Goal: Task Accomplishment & Management: Use online tool/utility

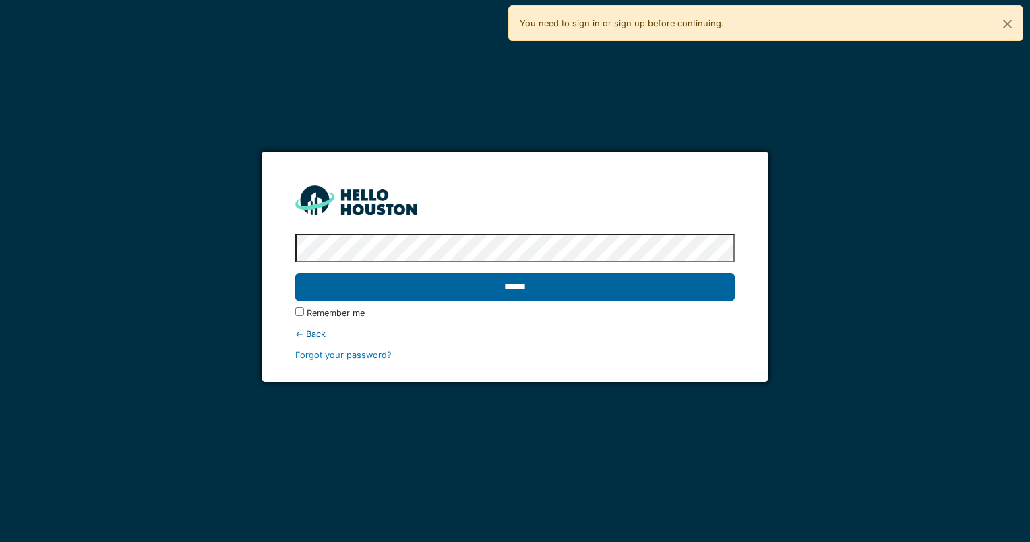
click at [672, 293] on input "******" at bounding box center [514, 287] width 439 height 28
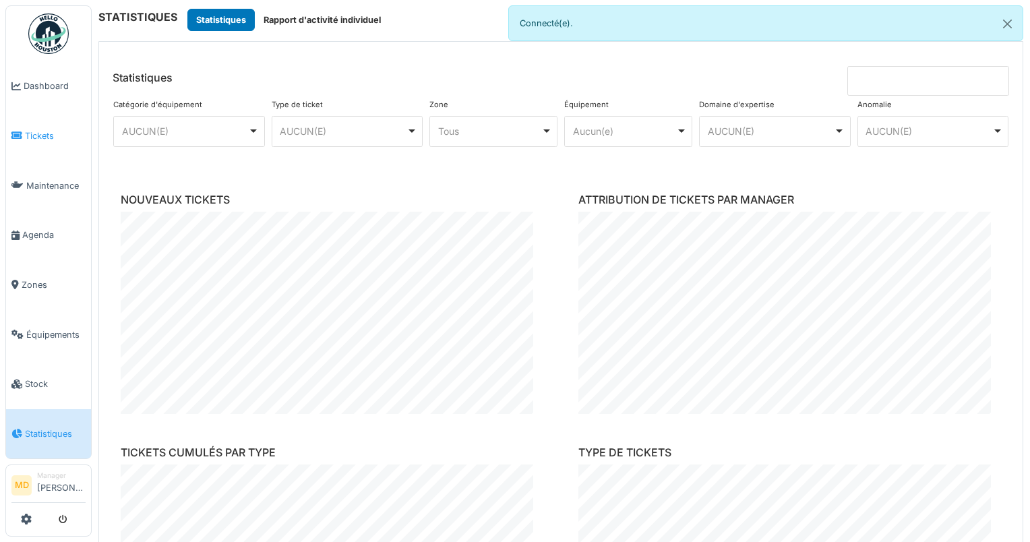
click at [63, 135] on span "Tickets" at bounding box center [55, 135] width 61 height 13
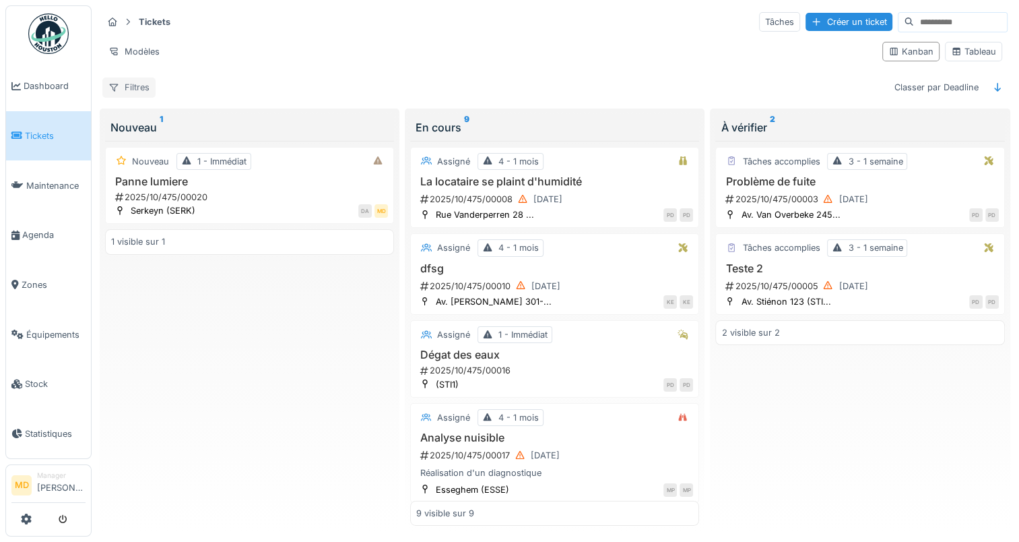
click at [143, 83] on div "Filtres" at bounding box center [128, 87] width 53 height 20
click at [407, 42] on div "Modèles" at bounding box center [486, 52] width 769 height 20
click at [152, 46] on div "Modèles" at bounding box center [133, 52] width 63 height 20
click at [951, 50] on icon at bounding box center [956, 51] width 11 height 9
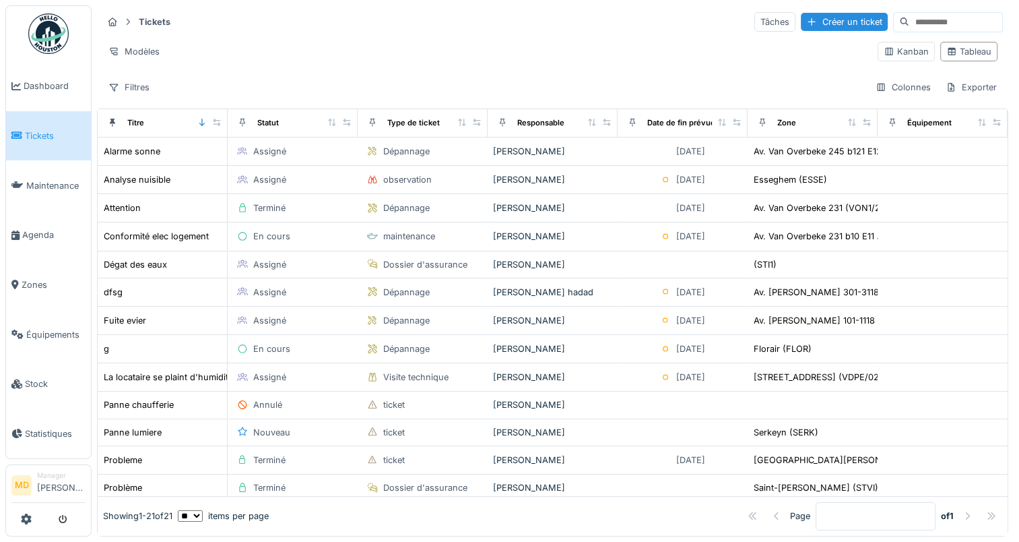
click at [40, 111] on link "Tickets" at bounding box center [48, 136] width 85 height 50
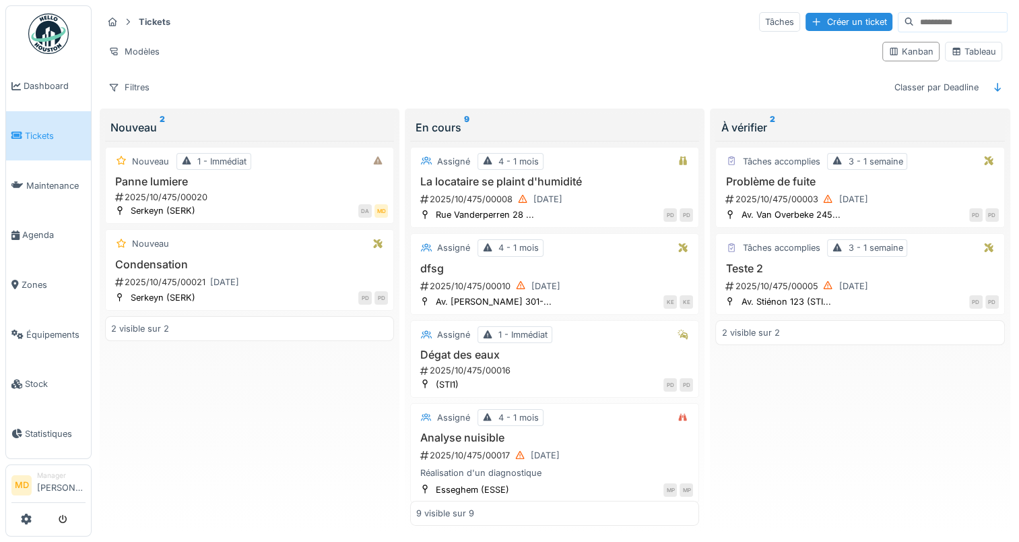
click at [451, 126] on div "En cours 9" at bounding box center [555, 127] width 278 height 16
click at [437, 129] on div "En cours 9" at bounding box center [555, 127] width 278 height 16
click at [684, 130] on div "En cours 9" at bounding box center [555, 127] width 278 height 16
click at [146, 82] on div "Filtres" at bounding box center [128, 87] width 53 height 20
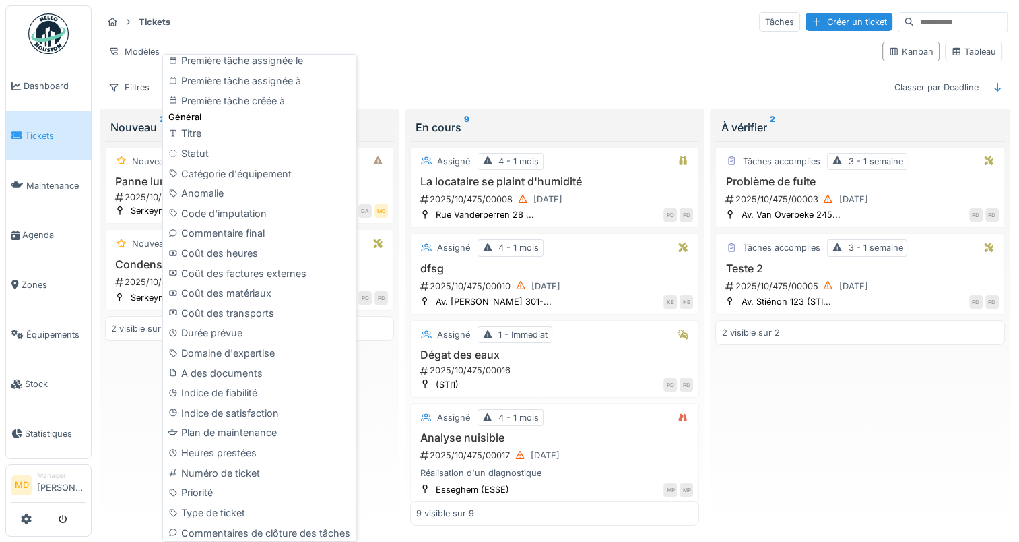
scroll to position [514, 0]
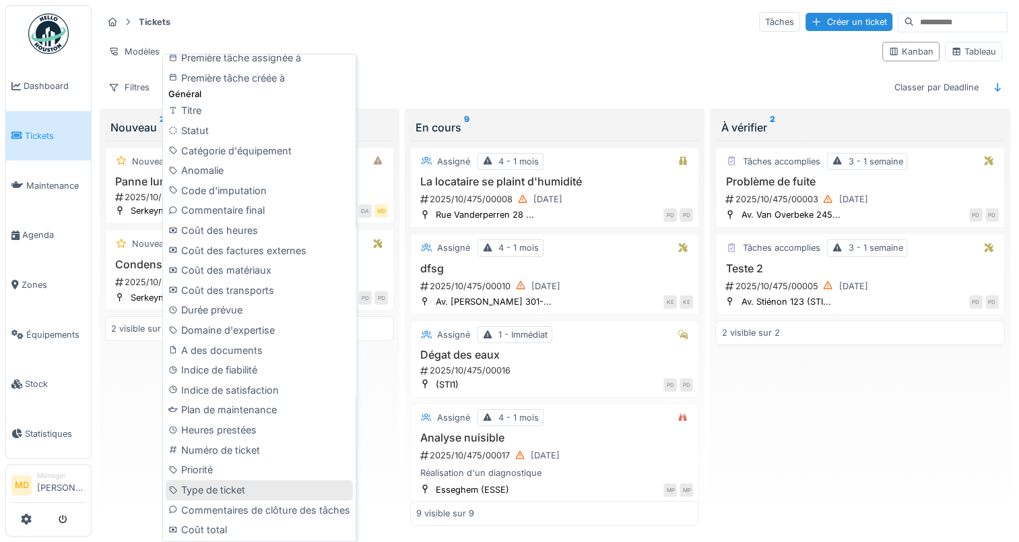
click at [226, 491] on div "Type de ticket" at bounding box center [259, 490] width 187 height 20
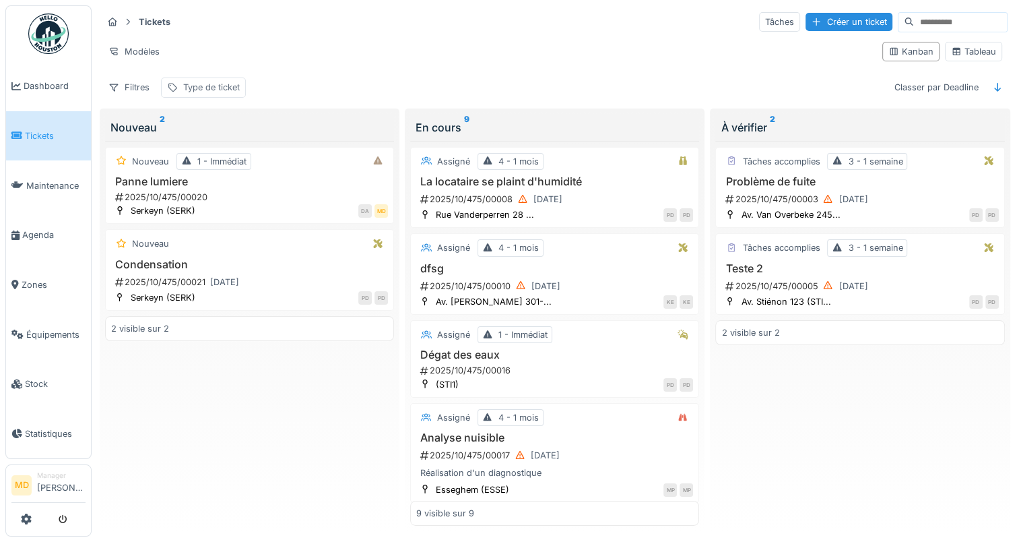
click at [221, 86] on div "Type de ticket" at bounding box center [211, 87] width 57 height 13
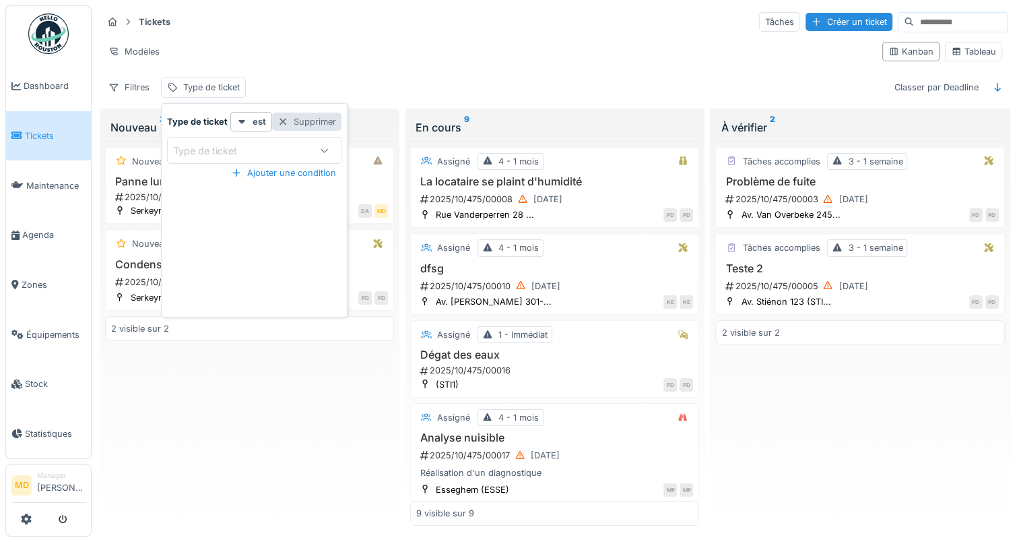
click at [299, 121] on div "Supprimer" at bounding box center [306, 122] width 69 height 18
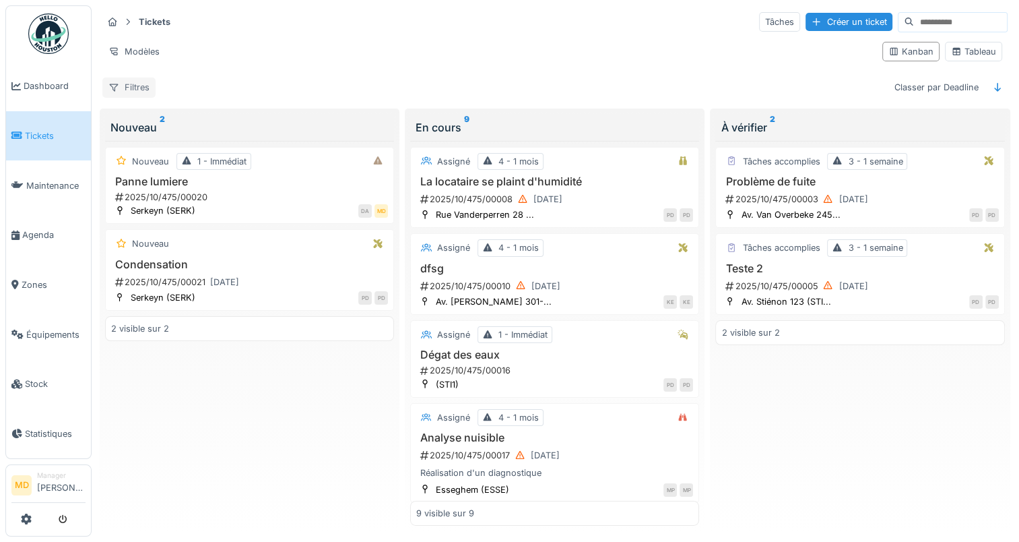
click at [139, 92] on div "Filtres" at bounding box center [128, 87] width 53 height 20
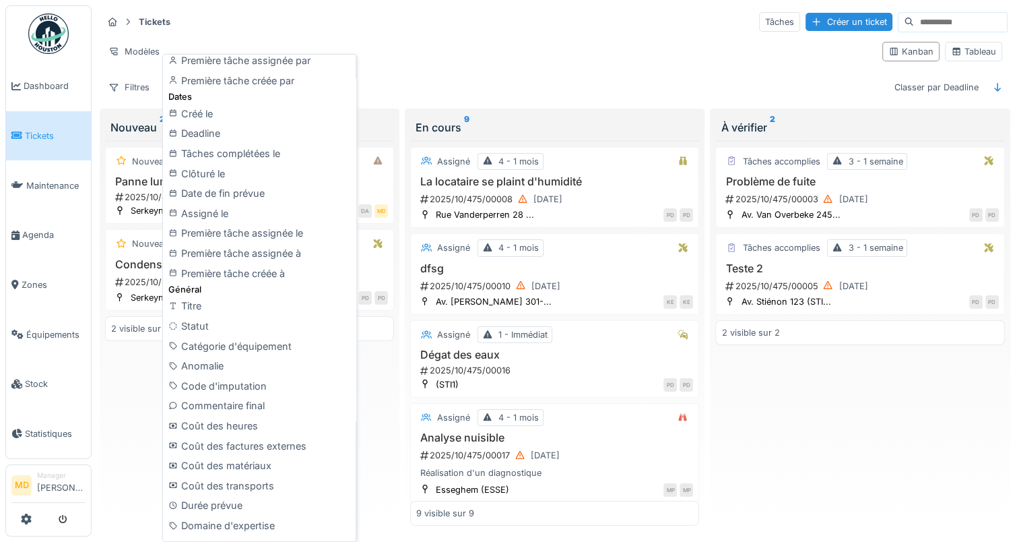
scroll to position [337, 0]
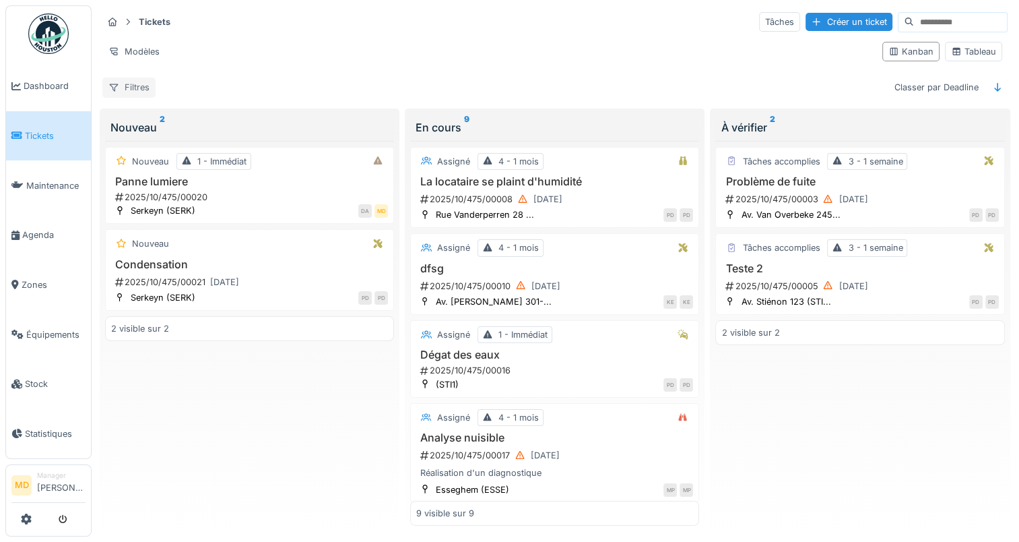
click at [132, 85] on div "Filtres" at bounding box center [128, 87] width 53 height 20
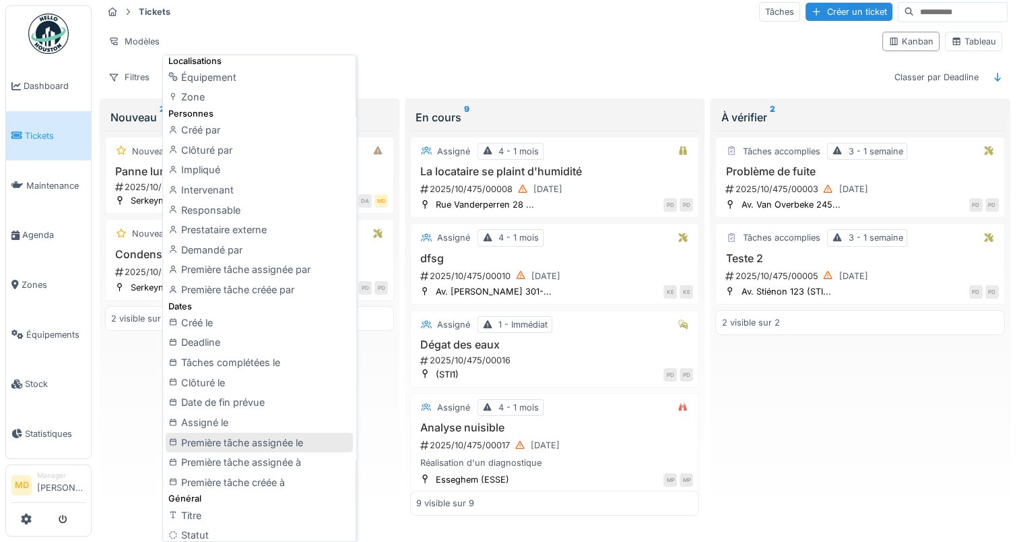
scroll to position [0, 0]
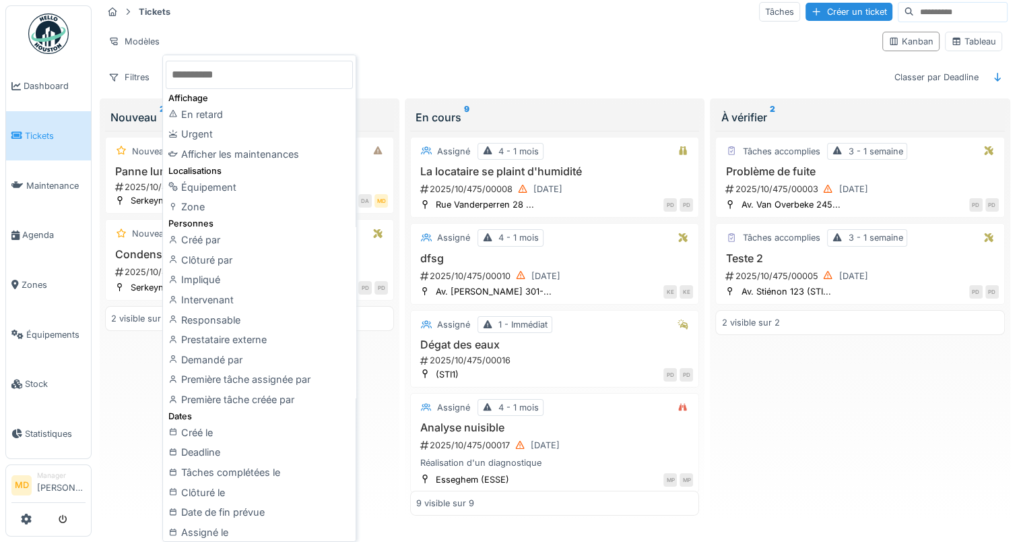
click at [442, 32] on div "Modèles" at bounding box center [486, 42] width 769 height 20
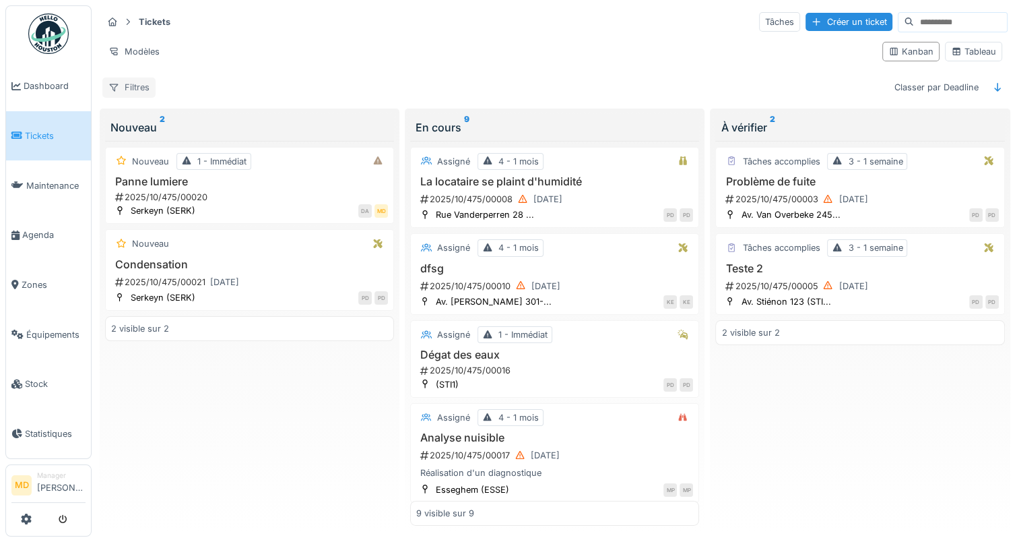
click at [141, 77] on div "Filtres" at bounding box center [128, 87] width 53 height 20
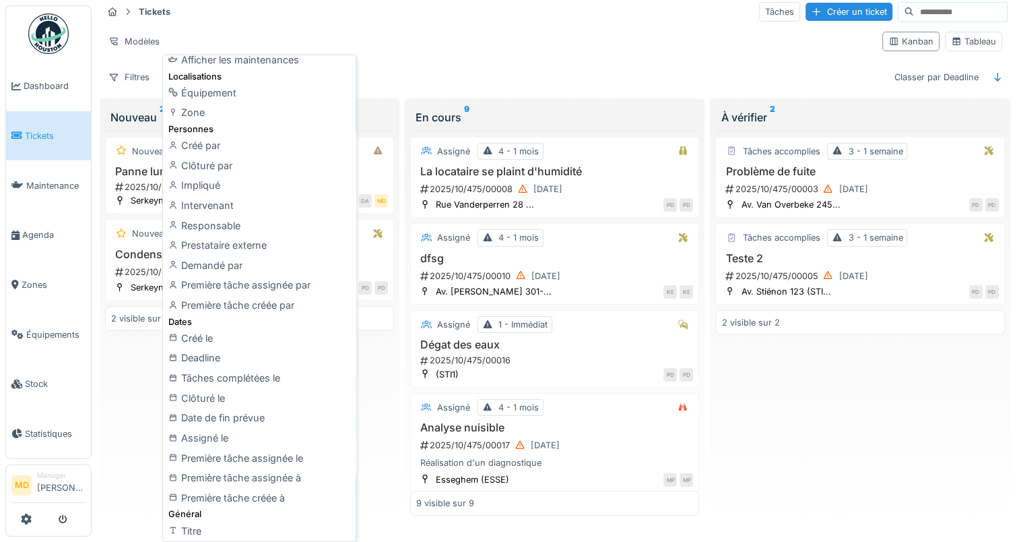
scroll to position [67, 0]
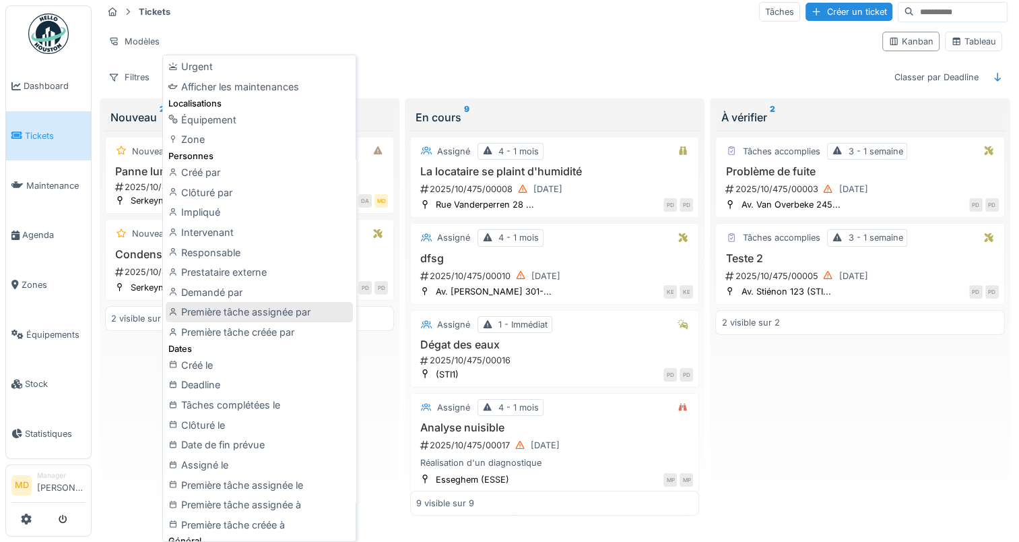
click at [232, 318] on div "Première tâche assignée par" at bounding box center [259, 312] width 187 height 20
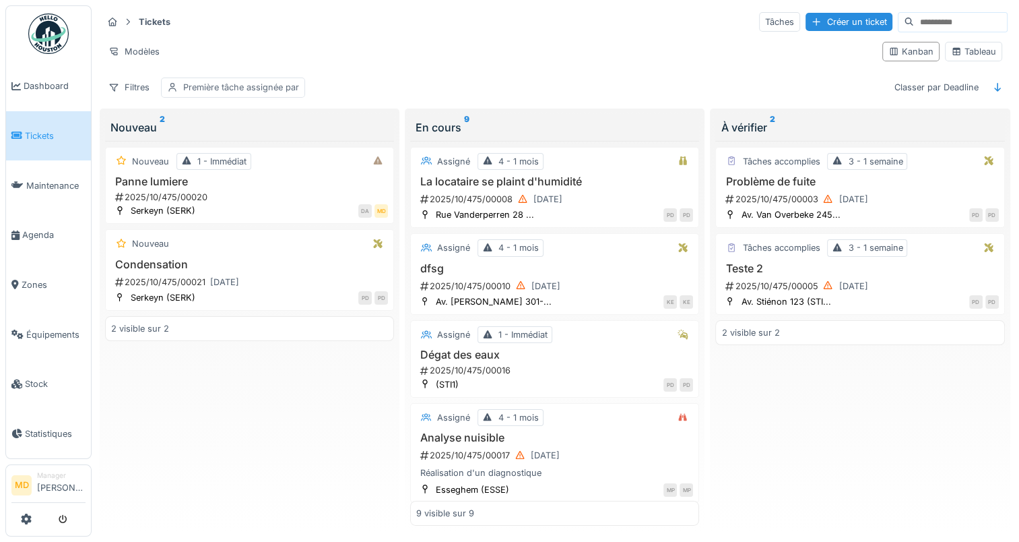
click at [267, 81] on div "Première tâche assignée par" at bounding box center [241, 87] width 116 height 13
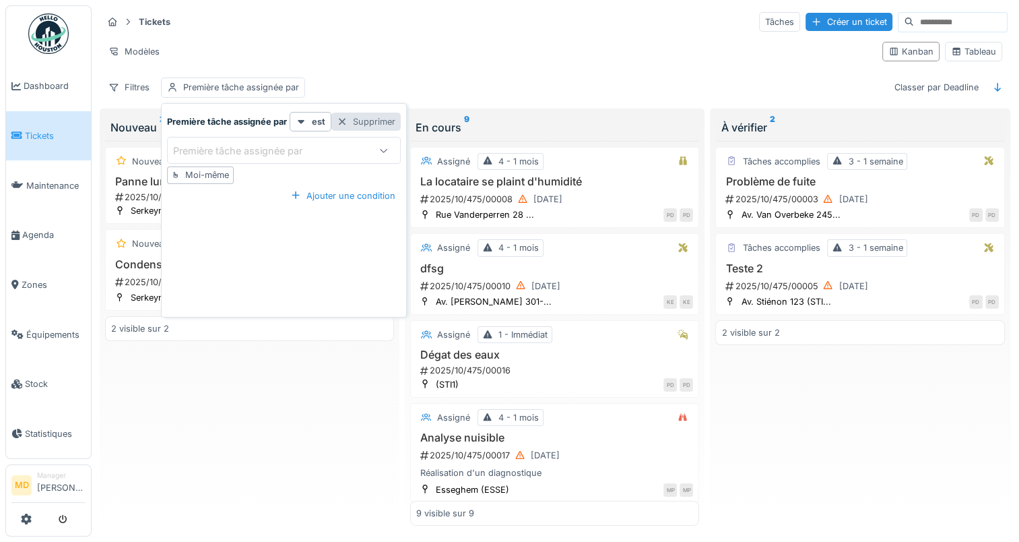
click at [365, 113] on div "Supprimer" at bounding box center [366, 122] width 69 height 18
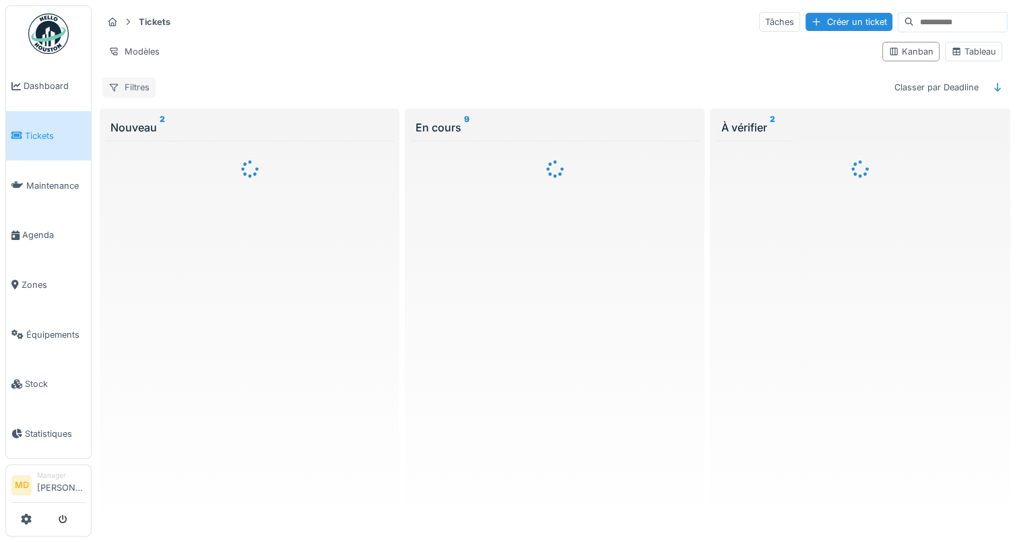
click at [141, 77] on div "Filtres" at bounding box center [128, 87] width 53 height 20
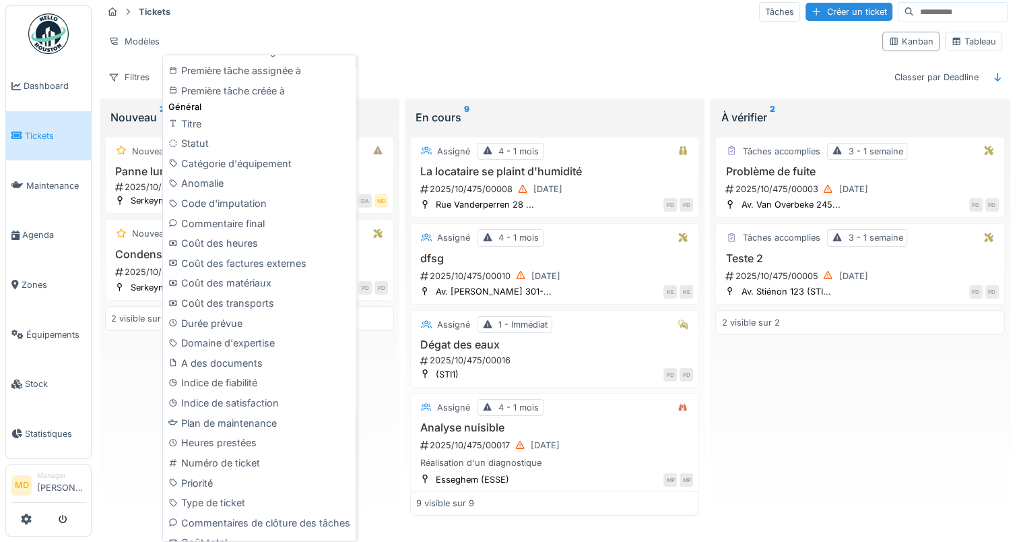
scroll to position [514, 0]
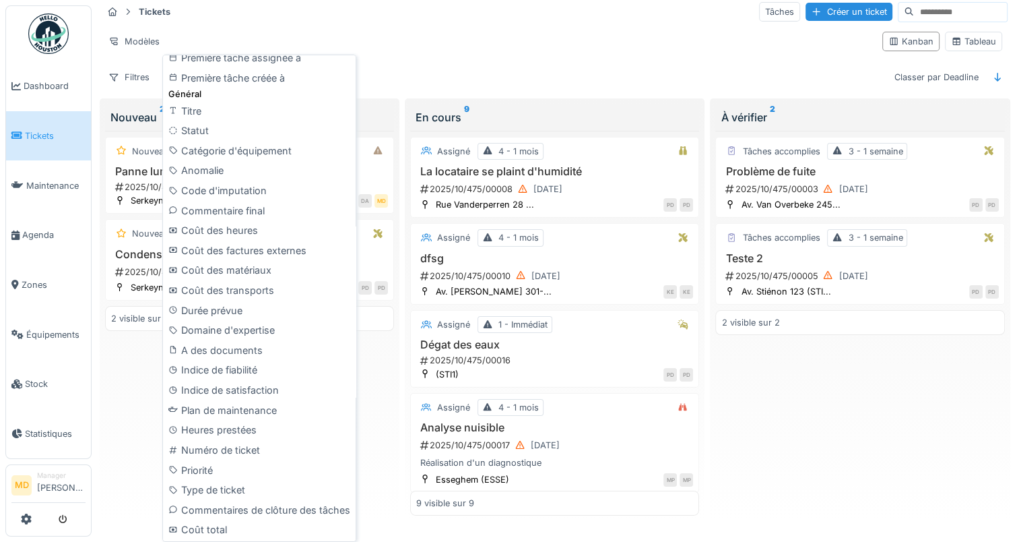
click at [402, 16] on div "Tickets Tâches Créer un ticket" at bounding box center [555, 12] width 906 height 22
